Goal: Information Seeking & Learning: Learn about a topic

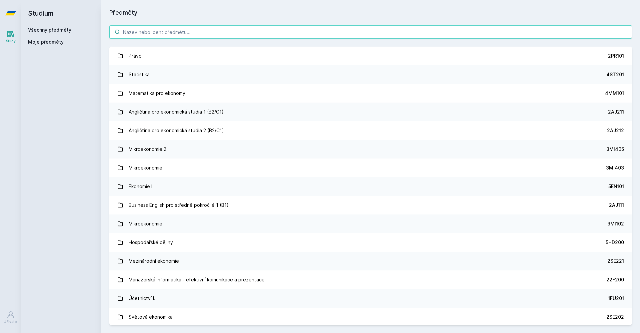
click at [250, 30] on input "search" at bounding box center [370, 31] width 522 height 13
type input "["
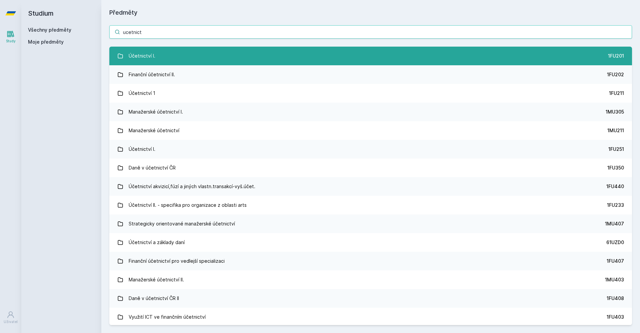
type input "ucetnict"
click at [229, 52] on link "Účetnictví I. 1FU201" at bounding box center [370, 56] width 522 height 19
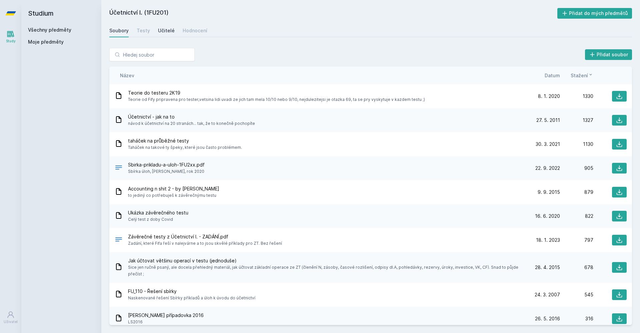
click at [163, 31] on div "Učitelé" at bounding box center [166, 30] width 17 height 7
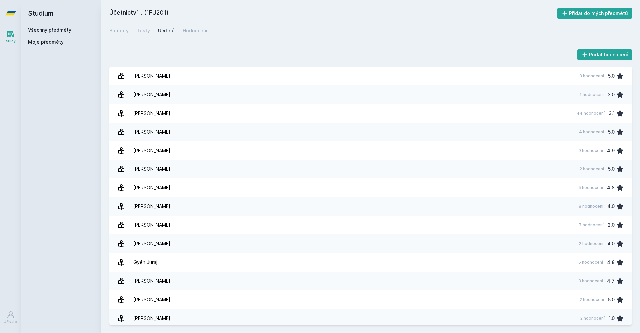
click at [60, 175] on div "Studium Všechny předměty Moje předměty" at bounding box center [61, 166] width 80 height 333
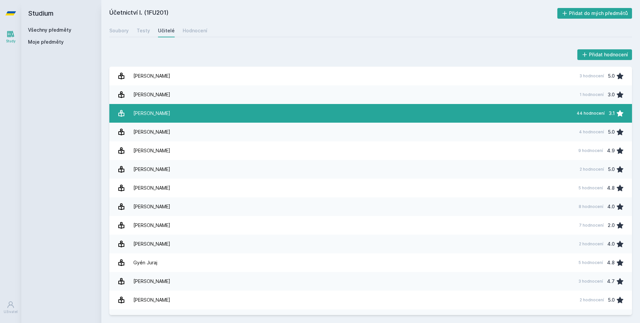
scroll to position [312, 0]
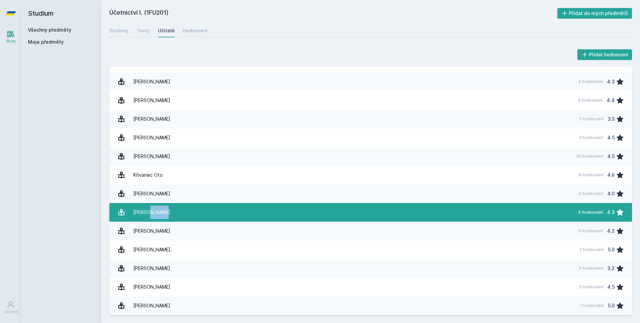
click at [331, 214] on link "[PERSON_NAME] 4 hodnocení 4.3" at bounding box center [370, 212] width 522 height 19
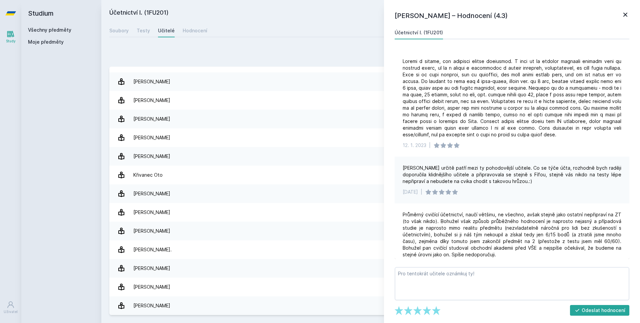
click at [495, 202] on div "[PERSON_NAME] určitě patří mezi ty pohodovější učitele. Co se týče účta, rozhod…" at bounding box center [511, 180] width 235 height 47
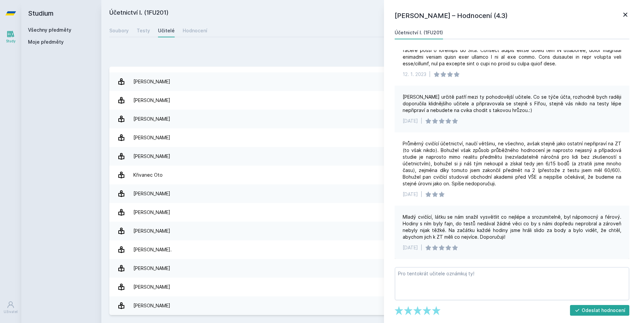
click at [590, 112] on div "Marek určitě patří mezi ty pohodovější učitele. Co se týče účta, rozhodně bych …" at bounding box center [511, 104] width 219 height 20
click at [443, 94] on div "Marek určitě patří mezi ty pohodovější učitele. Co se týče účta, rozhodně bych …" at bounding box center [511, 104] width 219 height 20
click at [628, 15] on icon at bounding box center [625, 15] width 8 height 8
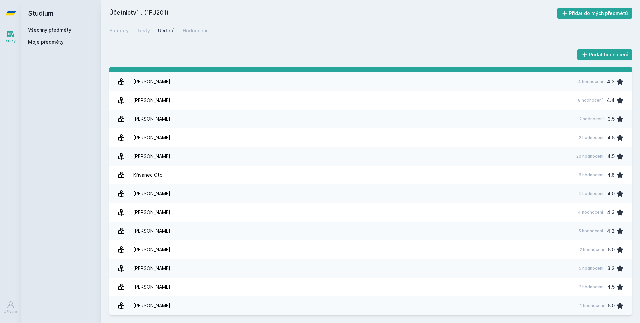
click at [272, 67] on link "Janhubová Jaroslava 60 hodnocení 2.0" at bounding box center [370, 63] width 522 height 19
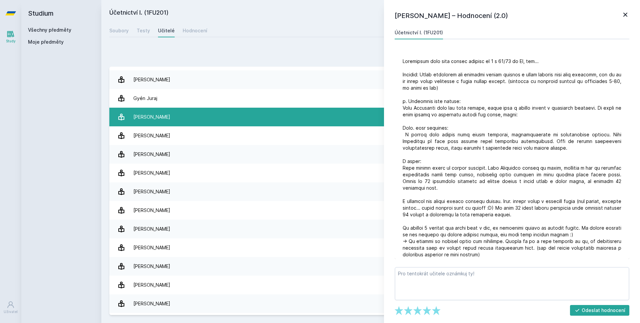
scroll to position [165, 0]
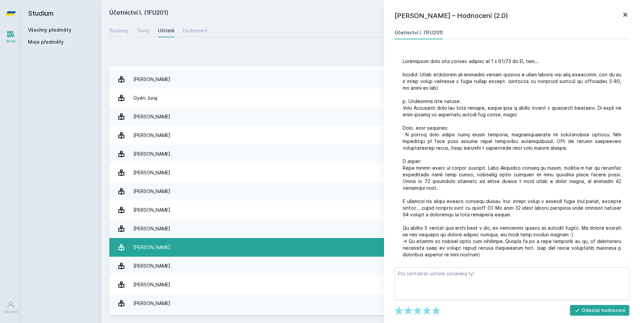
click at [202, 241] on link "Jošt Marek 8 hodnocení 4.4" at bounding box center [370, 247] width 522 height 19
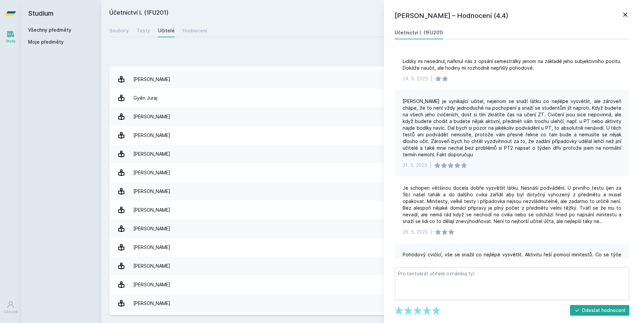
click at [548, 162] on div "31. 5. 2023 |" at bounding box center [511, 165] width 219 height 7
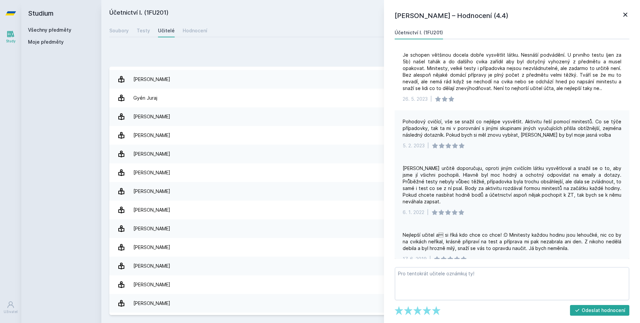
scroll to position [133, 0]
click at [54, 31] on link "Všechny předměty" at bounding box center [49, 30] width 43 height 6
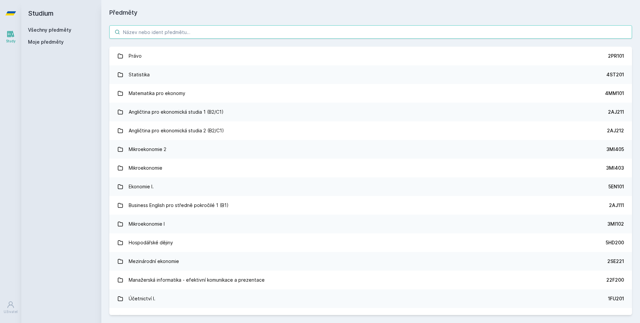
click at [139, 27] on input "search" at bounding box center [370, 31] width 522 height 13
paste input "4IZ210"
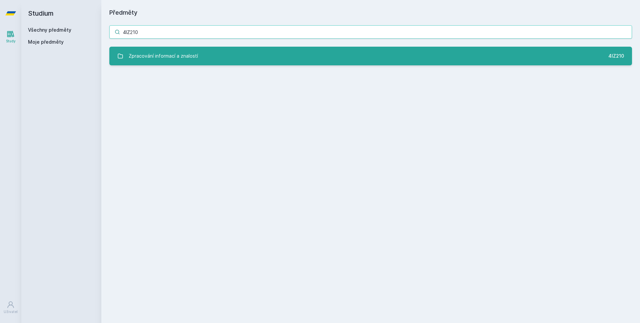
type input "4IZ210"
click at [152, 51] on div "Zpracování informací a znalostí" at bounding box center [163, 55] width 69 height 13
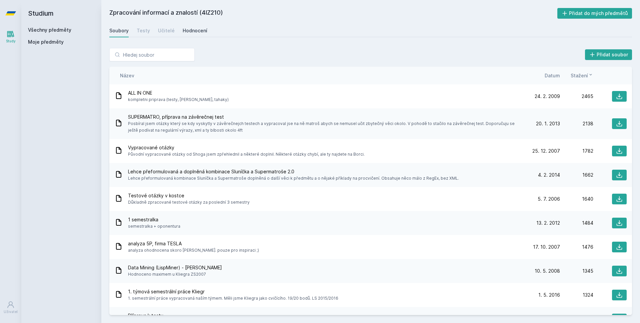
click at [194, 27] on div "Hodnocení" at bounding box center [195, 30] width 25 height 7
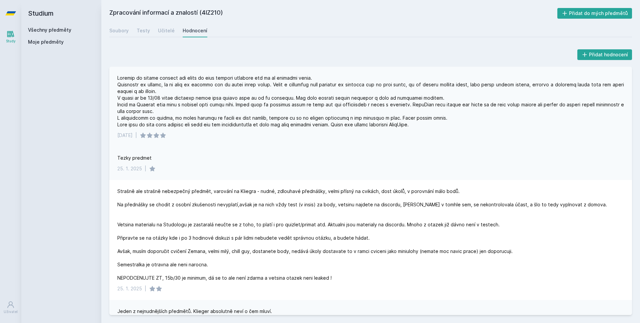
click at [236, 111] on div at bounding box center [370, 101] width 506 height 53
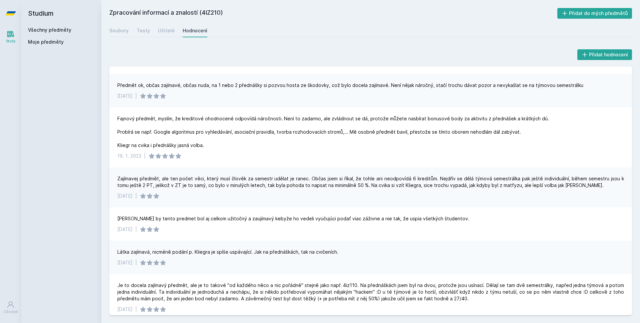
scroll to position [301, 0]
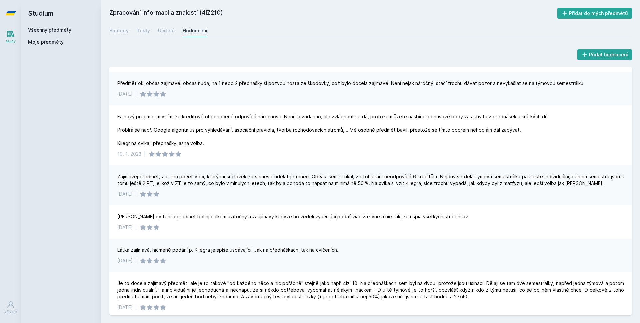
click at [370, 192] on div "25. 1. 2022 |" at bounding box center [370, 194] width 506 height 7
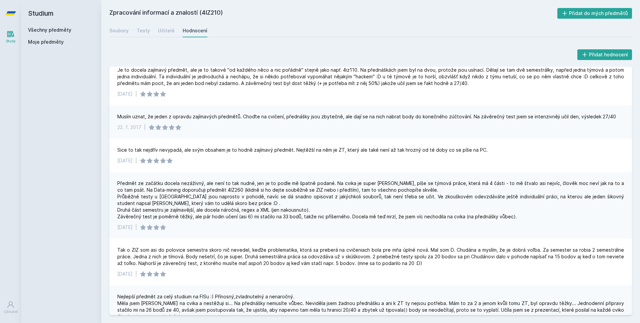
scroll to position [535, 0]
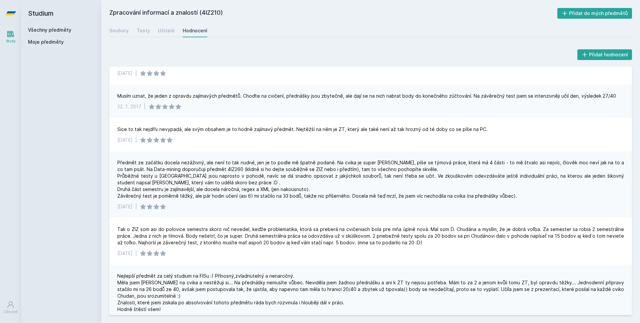
click at [242, 52] on div "Přidat hodnocení" at bounding box center [370, 54] width 522 height 13
click at [67, 30] on link "Všechny předměty" at bounding box center [49, 30] width 43 height 6
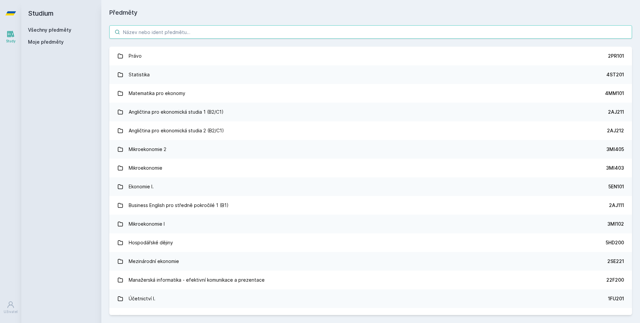
click at [137, 29] on input "search" at bounding box center [370, 31] width 522 height 13
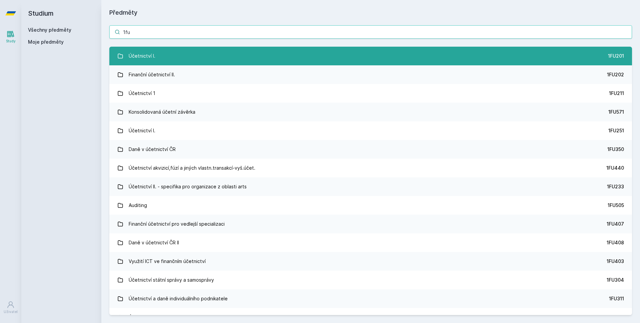
type input "1fu"
click at [133, 54] on div "Účetnictví I." at bounding box center [142, 55] width 27 height 13
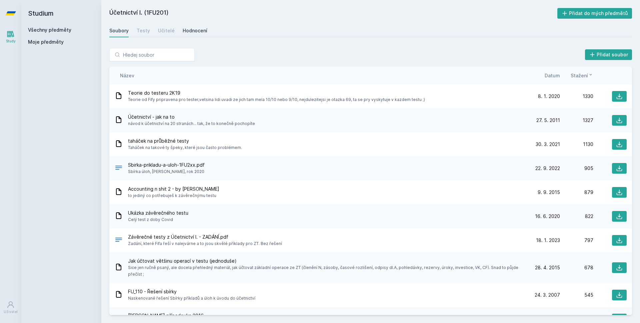
click at [190, 29] on div "Hodnocení" at bounding box center [195, 30] width 25 height 7
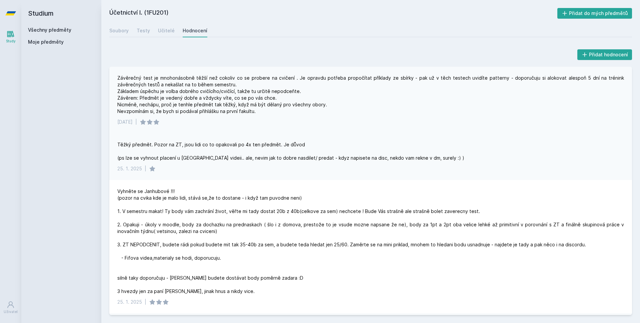
click at [266, 92] on div "Závěrečný test je mnohonásobně těžší než cokoliv co se probere na cvičení . Je …" at bounding box center [370, 95] width 506 height 40
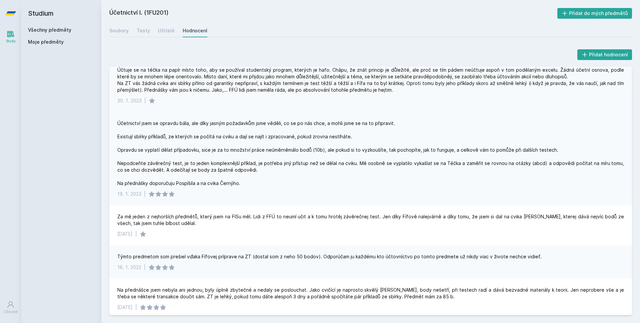
scroll to position [873, 0]
